Goal: Task Accomplishment & Management: Use online tool/utility

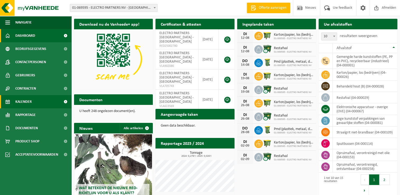
click at [28, 102] on span "Kalender" at bounding box center [23, 101] width 16 height 13
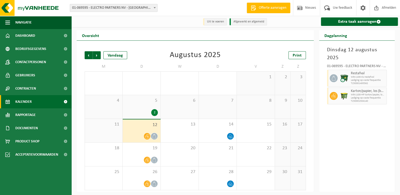
scroll to position [1, 0]
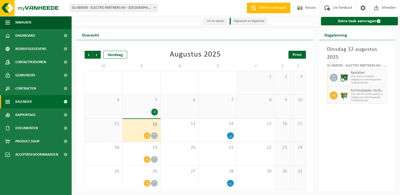
click at [302, 57] on span "Print" at bounding box center [297, 55] width 9 height 4
click at [146, 137] on icon at bounding box center [147, 136] width 4 height 4
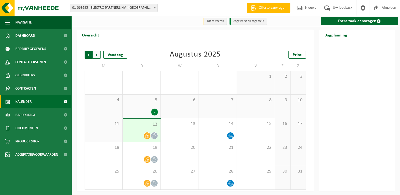
click at [98, 55] on span "Volgende" at bounding box center [97, 55] width 8 height 8
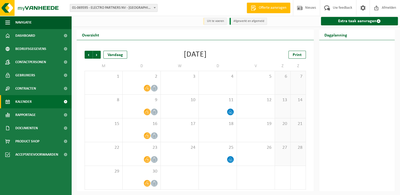
click at [303, 59] on div "Vorige Volgende Vandaag September 2025 Print M D W D V Z Z 1 2 3 4 5 6 7 8 9 10…" at bounding box center [195, 121] width 227 height 150
click at [299, 58] on link "Print" at bounding box center [297, 55] width 17 height 8
